Goal: Task Accomplishment & Management: Use online tool/utility

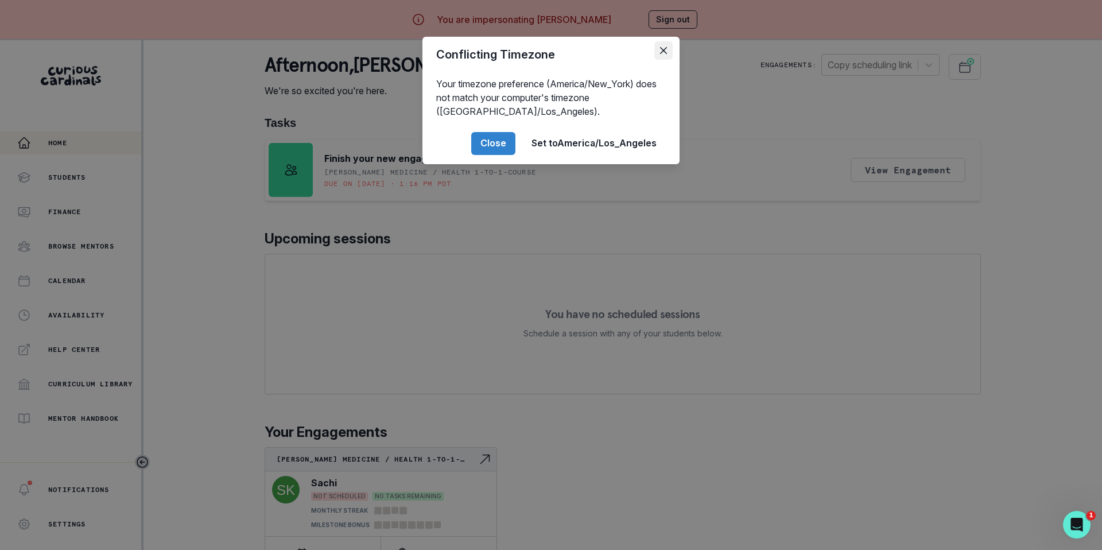
click at [665, 51] on icon "Close" at bounding box center [663, 50] width 7 height 7
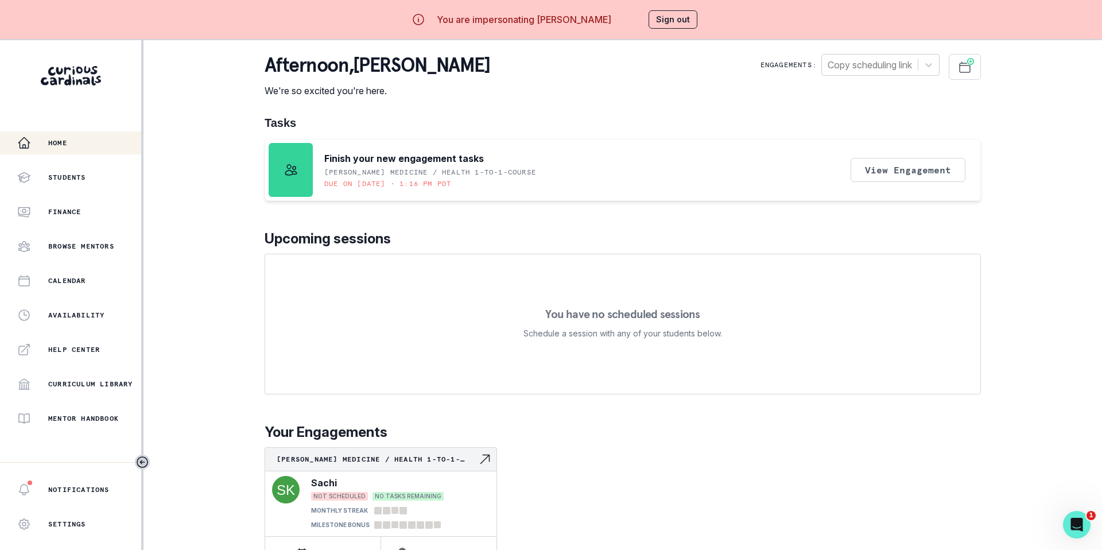
scroll to position [40, 0]
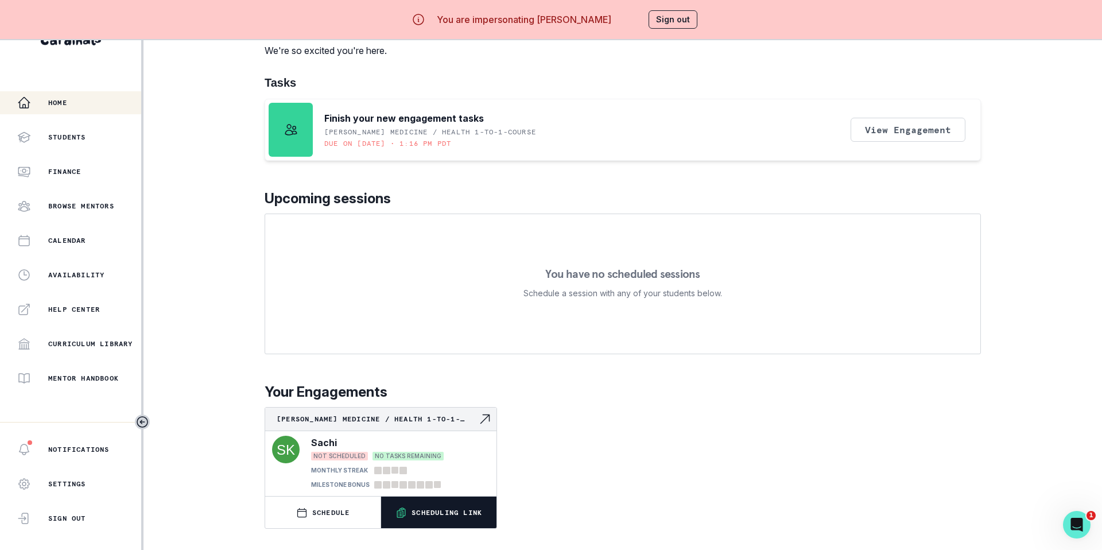
click at [434, 513] on p "Scheduling Link" at bounding box center [447, 512] width 71 height 9
click at [443, 513] on p "Scheduling Link" at bounding box center [447, 512] width 71 height 9
